Goal: Check status: Check status

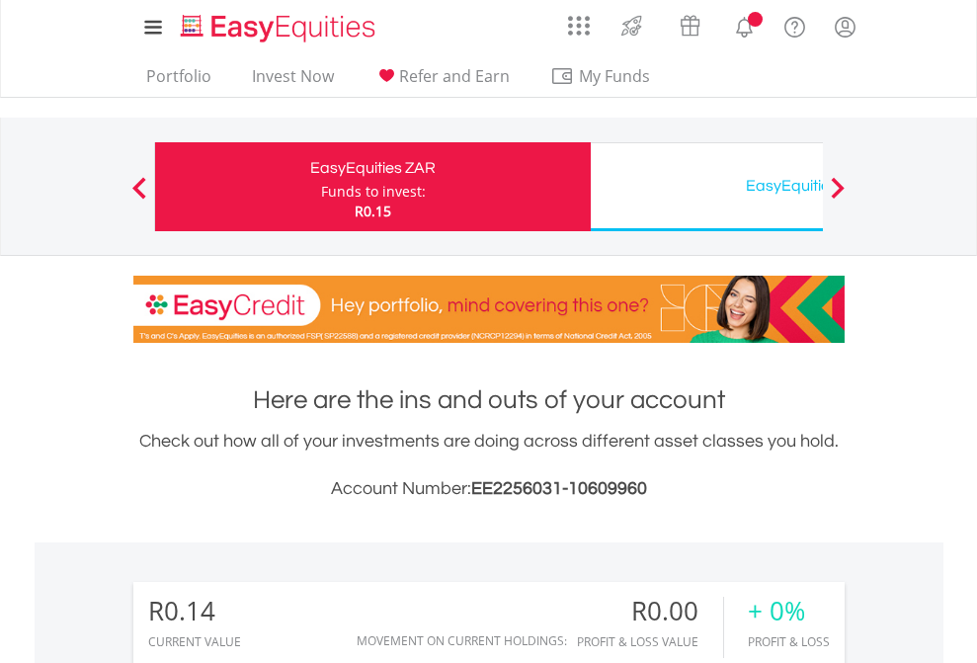
scroll to position [190, 310]
click at [321, 187] on div "Funds to invest:" at bounding box center [373, 192] width 105 height 20
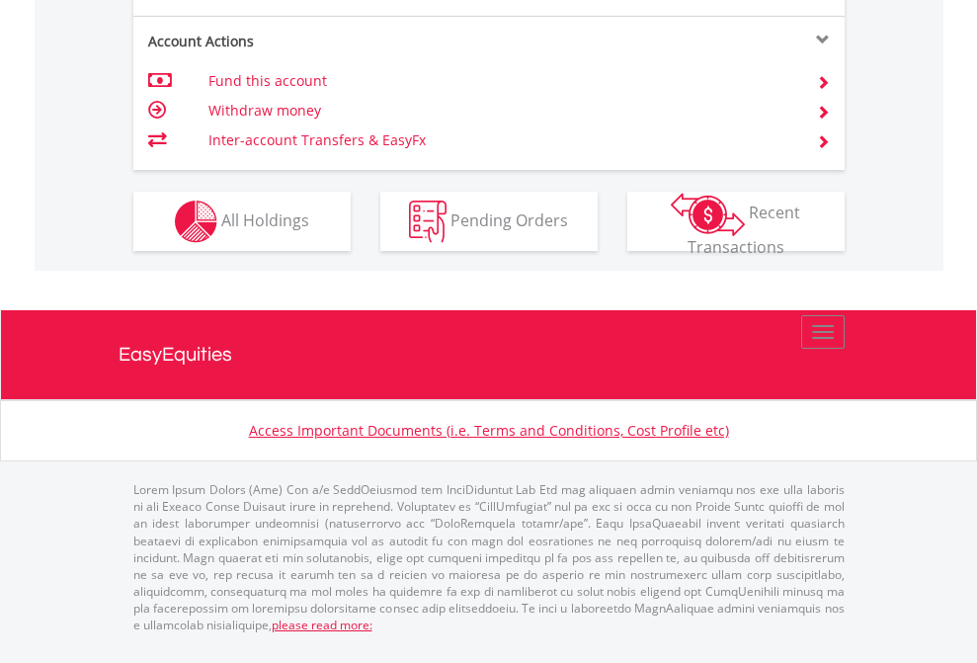
scroll to position [1894, 0]
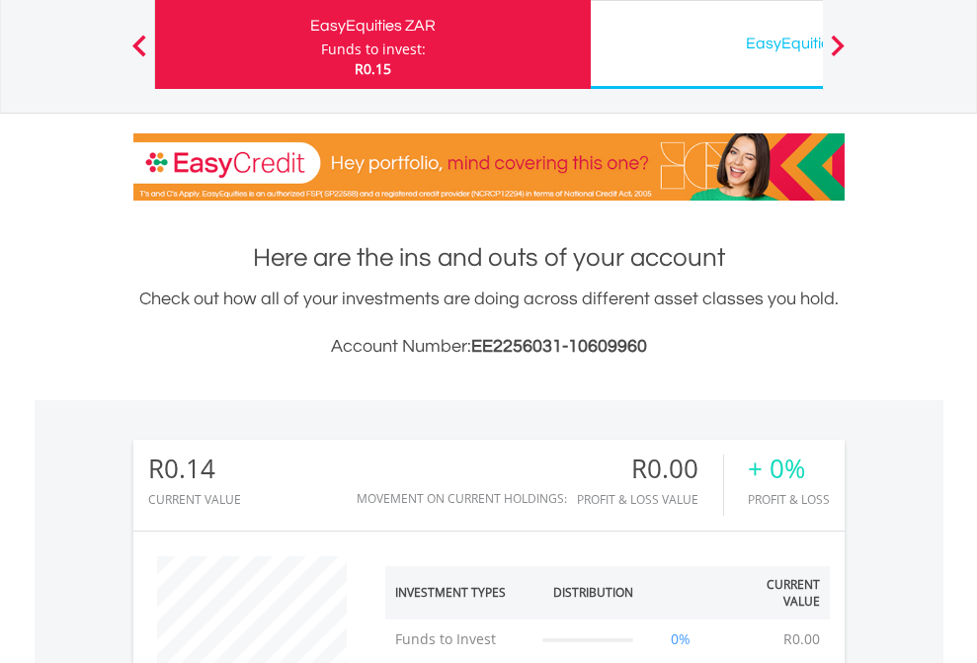
click at [706, 44] on div "EasyEquities USD" at bounding box center [809, 44] width 412 height 28
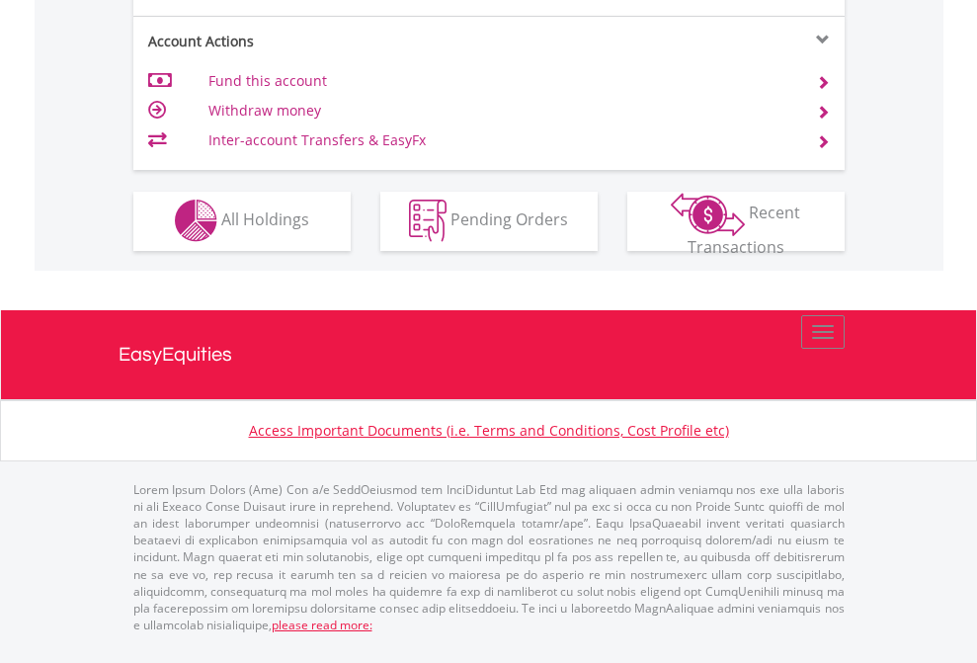
scroll to position [1848, 0]
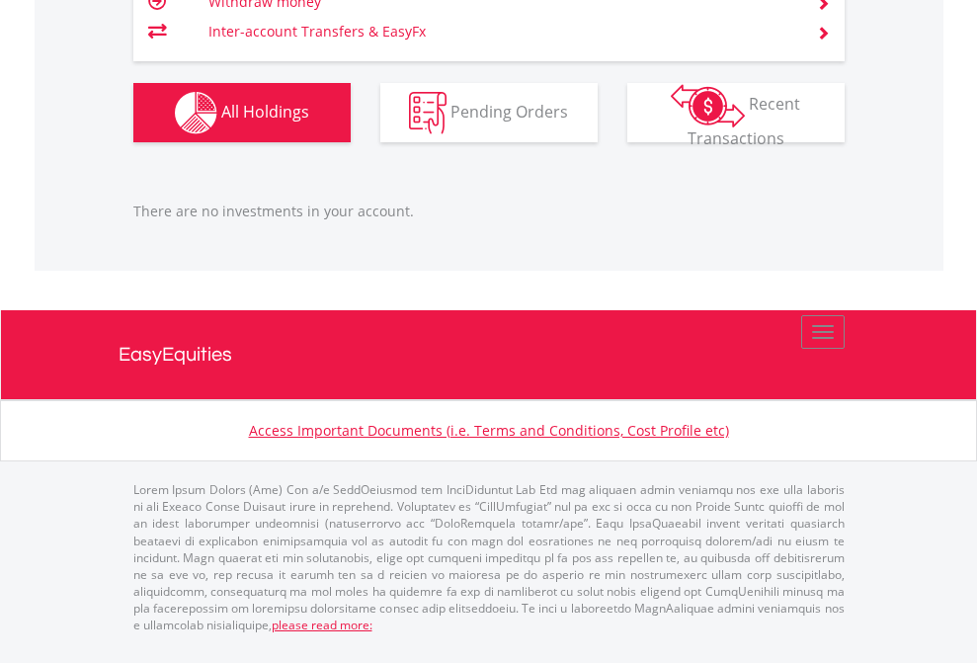
scroll to position [190, 310]
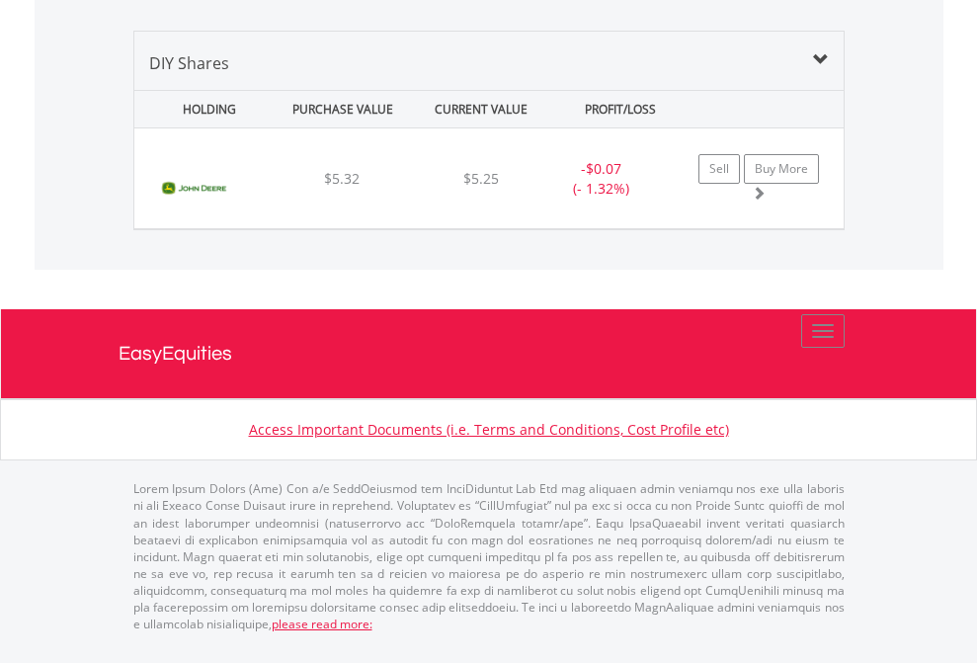
scroll to position [190, 310]
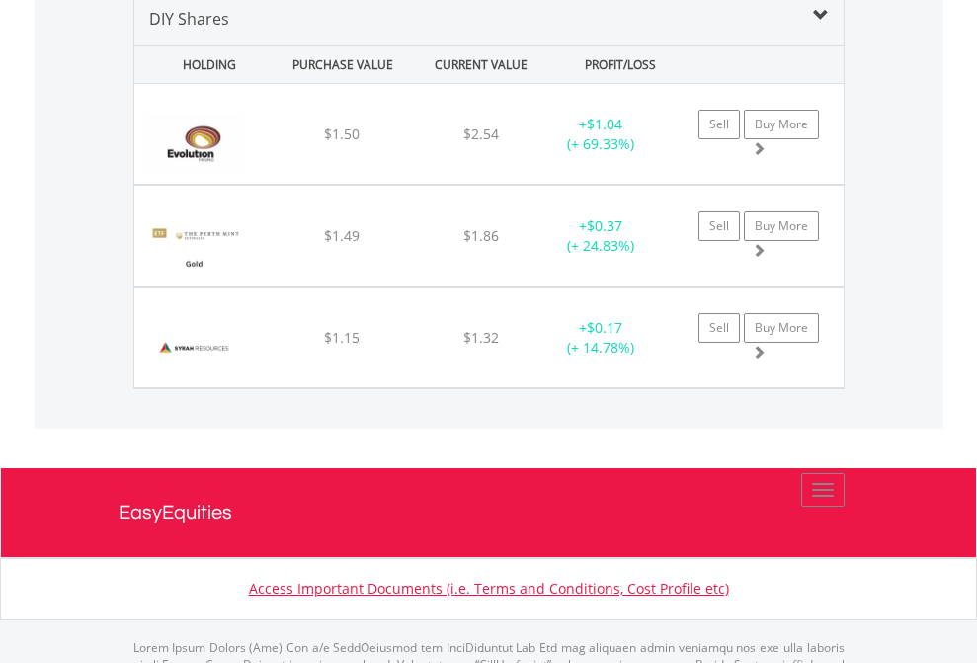
scroll to position [1910, 0]
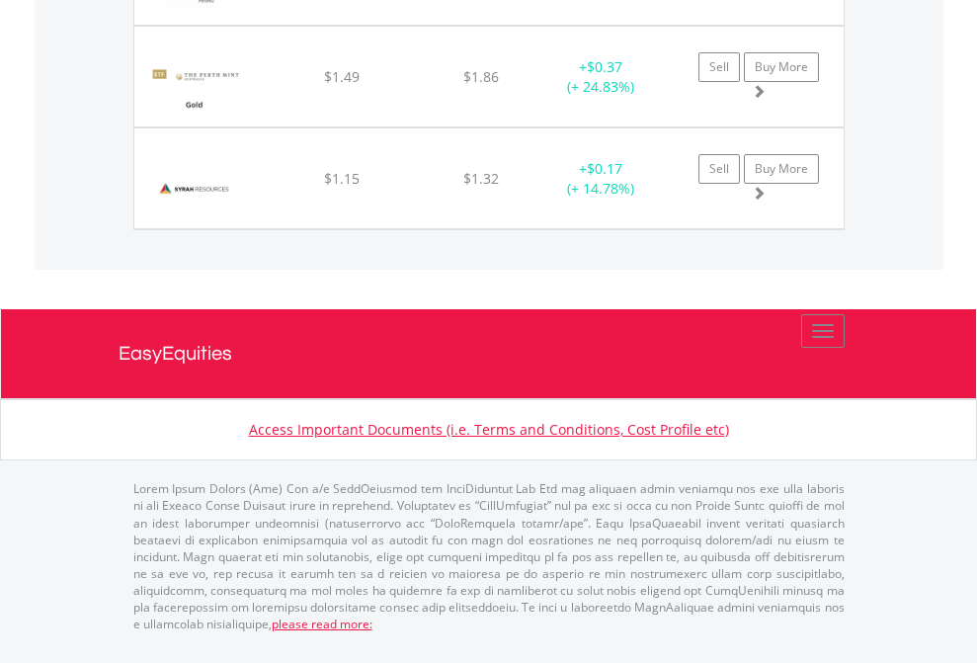
scroll to position [142, 0]
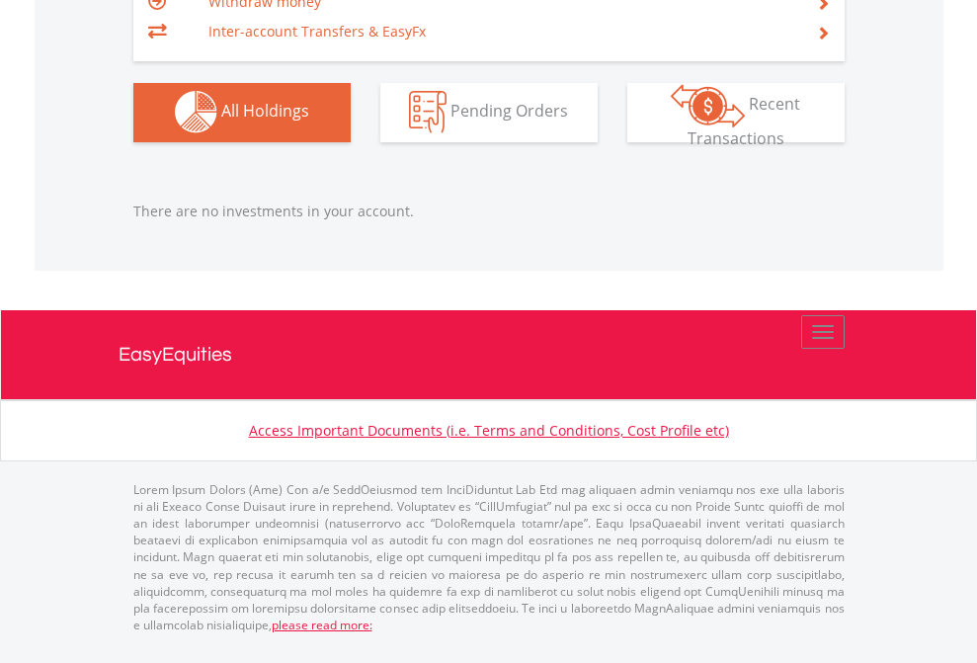
scroll to position [190, 310]
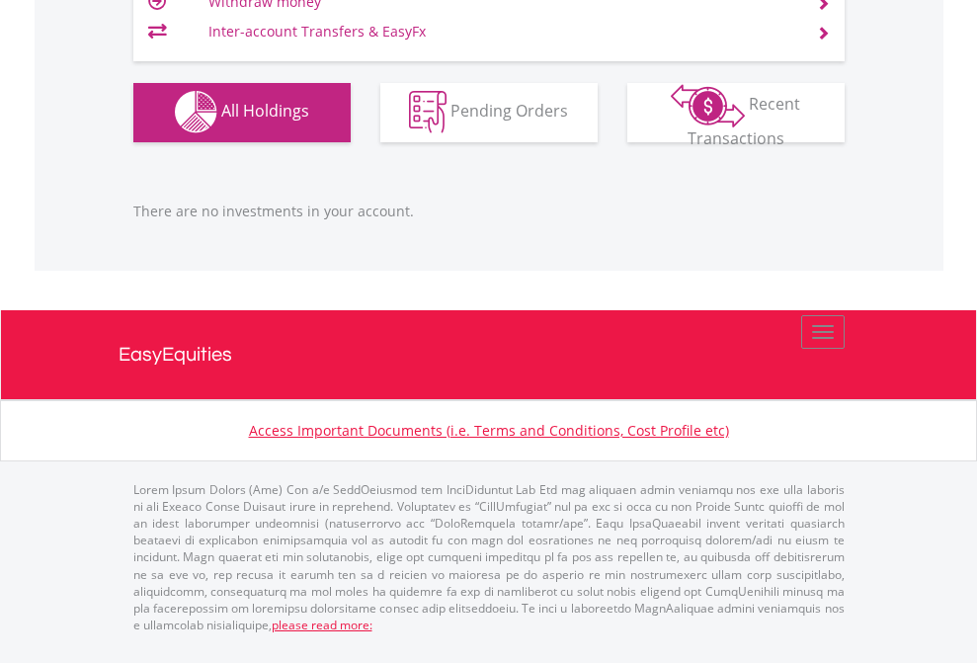
scroll to position [190, 310]
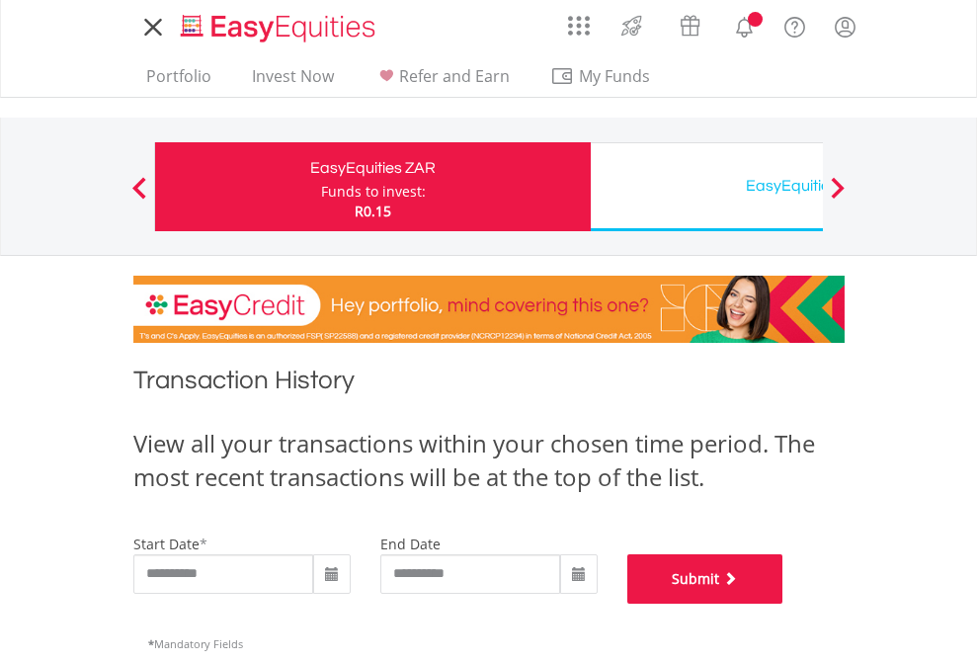
click at [784, 604] on button "Submit" at bounding box center [705, 578] width 156 height 49
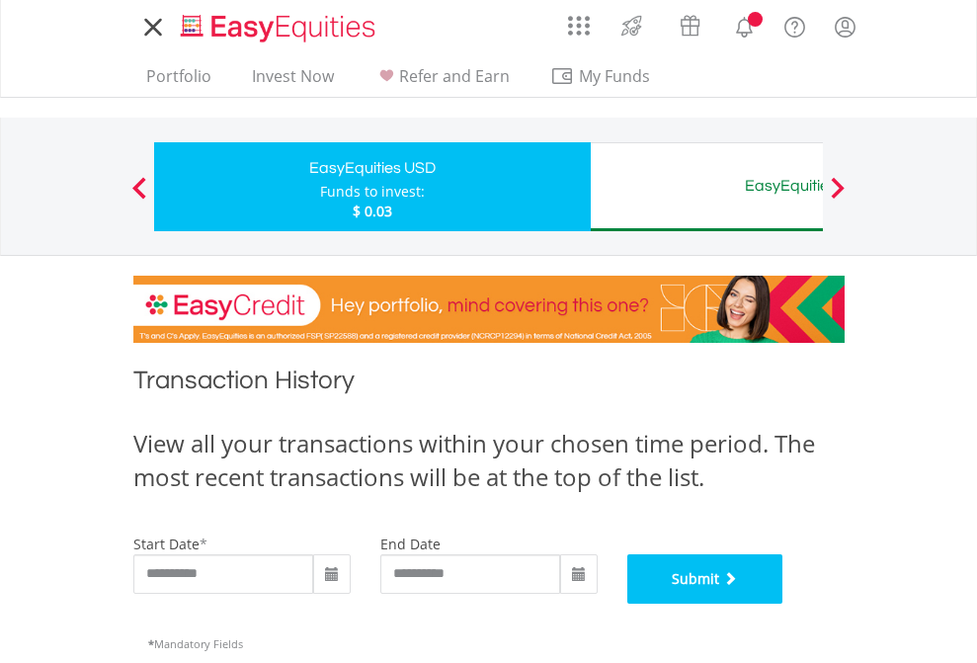
click at [784, 604] on button "Submit" at bounding box center [705, 578] width 156 height 49
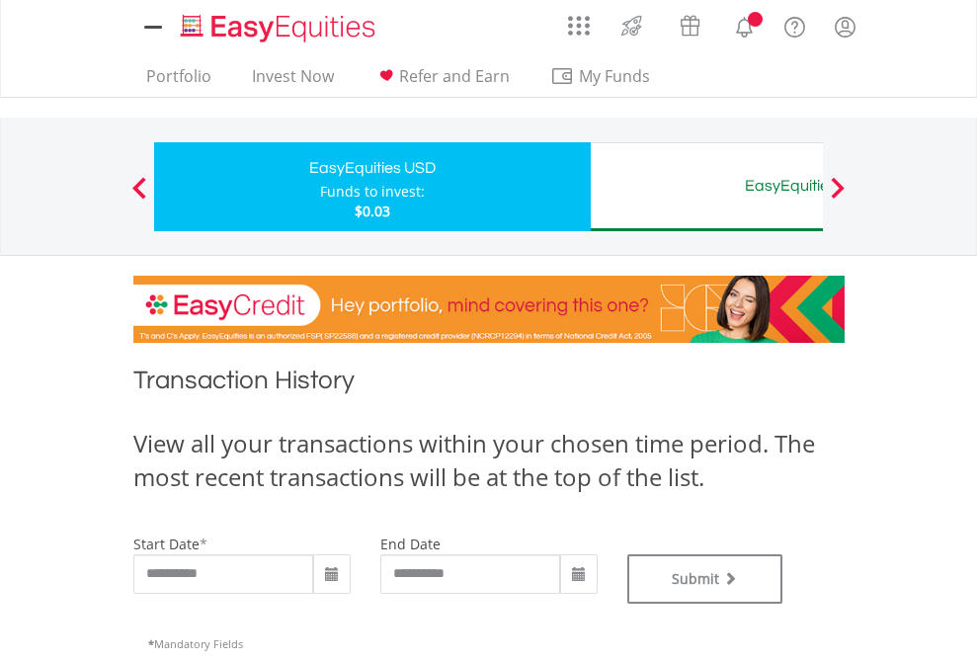
click at [706, 187] on div "EasyEquities AUD" at bounding box center [809, 186] width 412 height 28
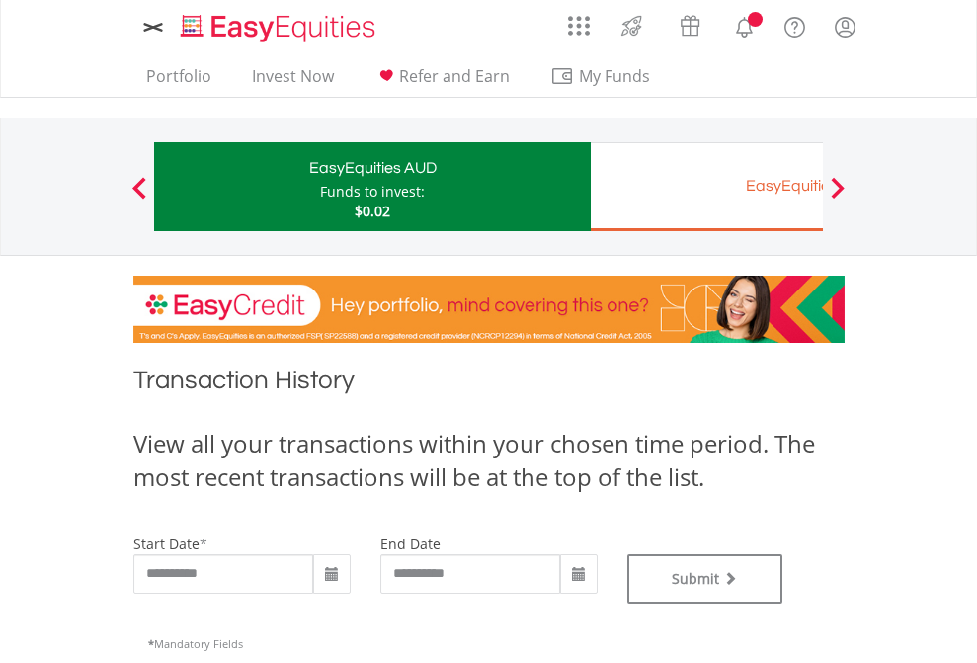
type input "**********"
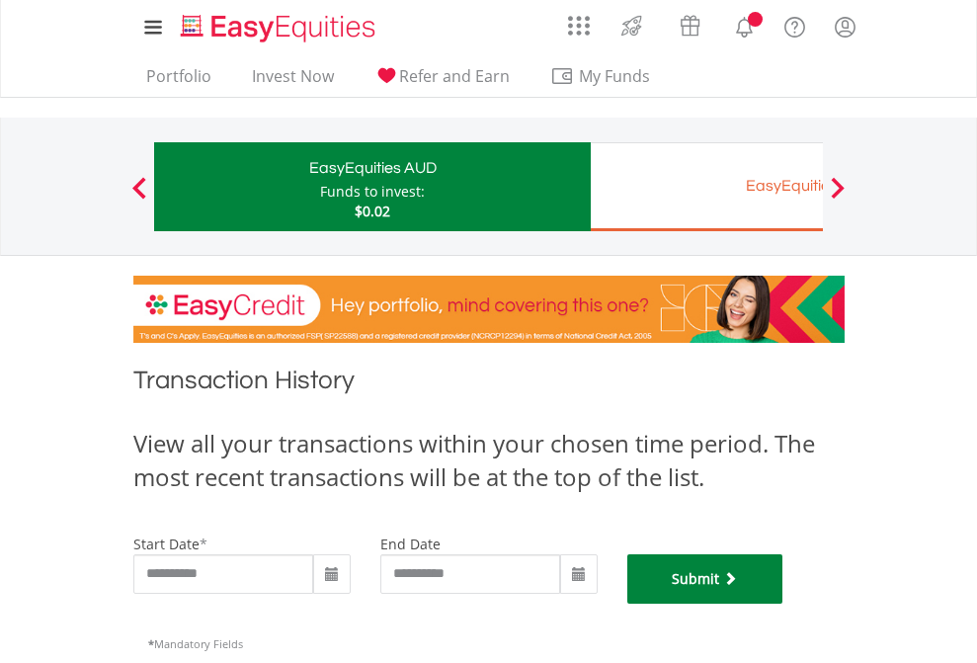
click at [784, 604] on button "Submit" at bounding box center [705, 578] width 156 height 49
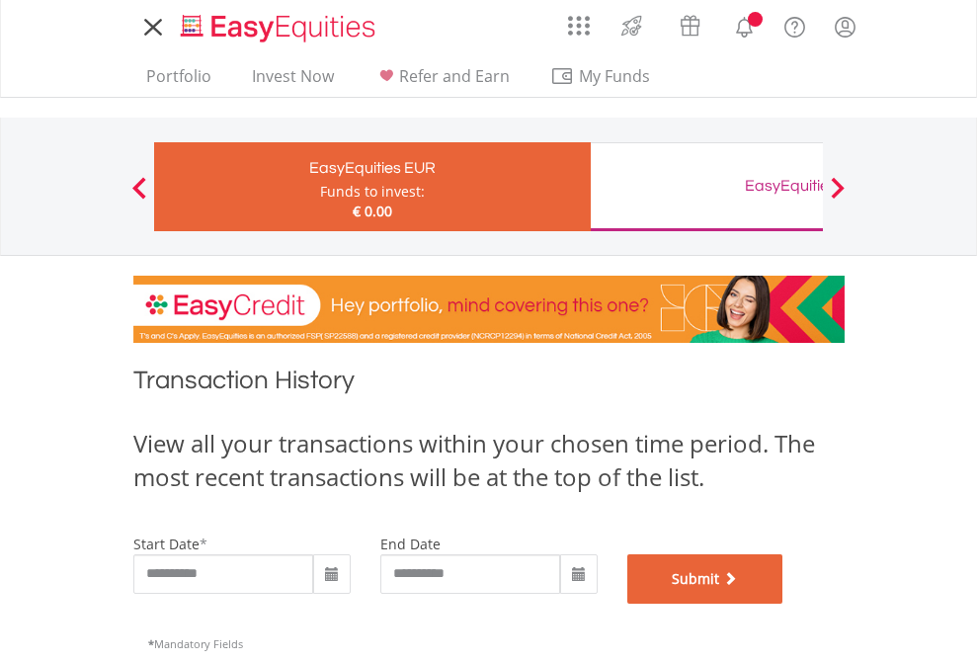
click at [784, 604] on button "Submit" at bounding box center [705, 578] width 156 height 49
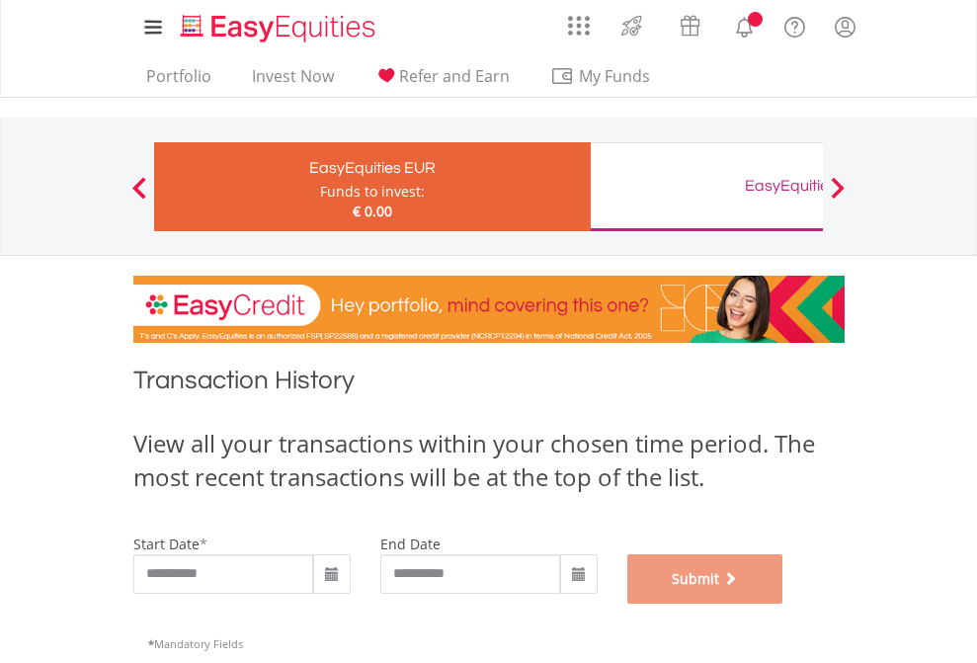
scroll to position [801, 0]
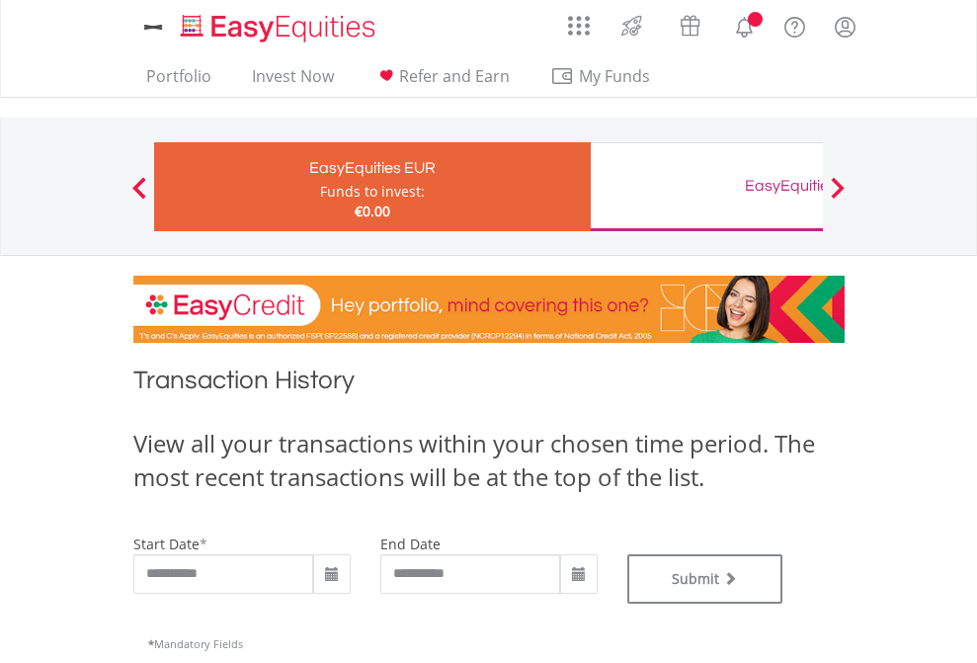
click at [706, 187] on div "EasyEquities GBP" at bounding box center [809, 186] width 412 height 28
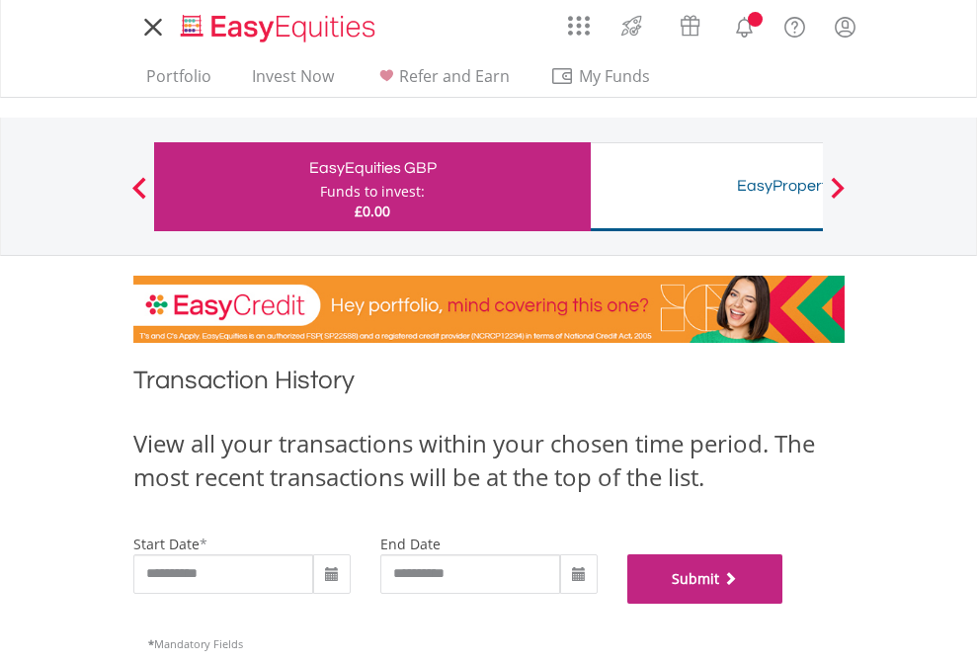
click at [784, 604] on button "Submit" at bounding box center [705, 578] width 156 height 49
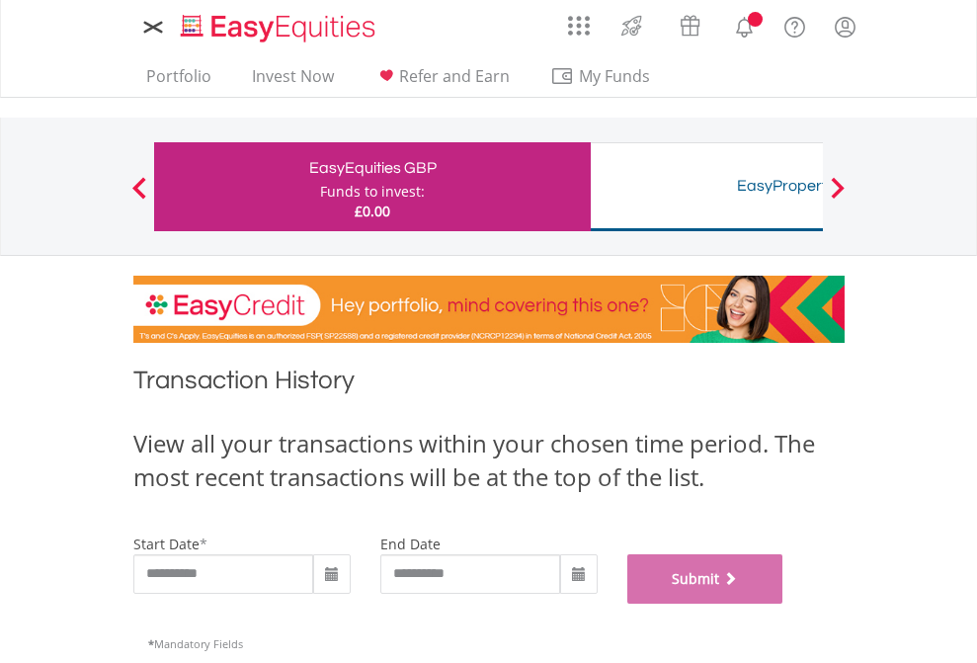
scroll to position [801, 0]
